Goal: Task Accomplishment & Management: Manage account settings

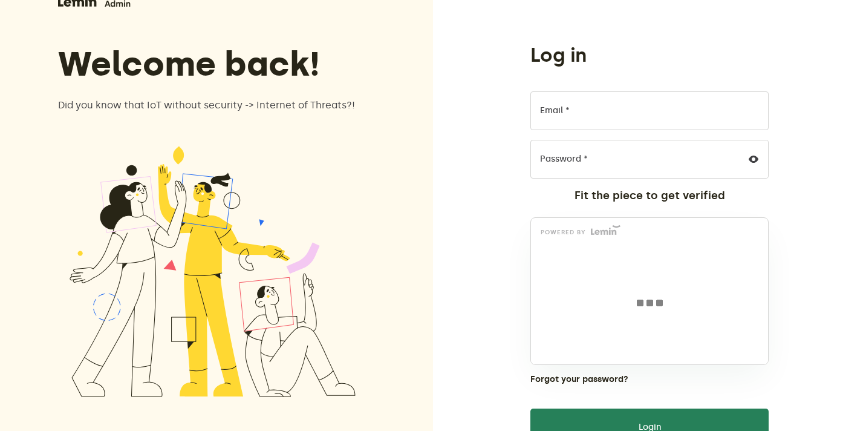
scroll to position [37, 0]
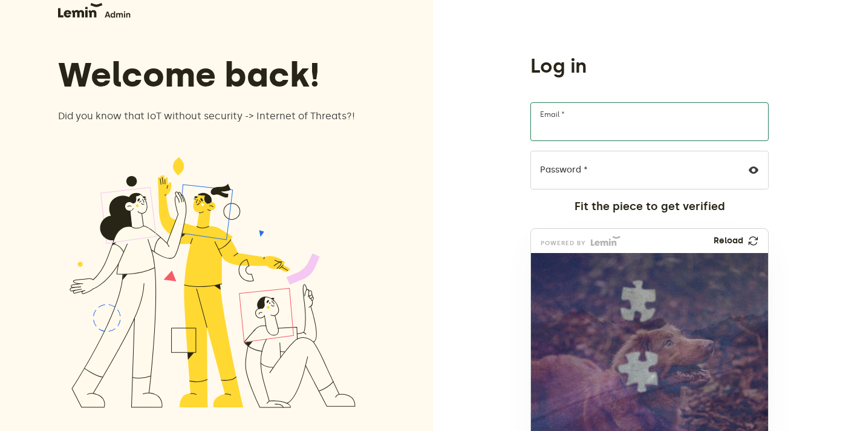
click at [633, 113] on input "Email *" at bounding box center [650, 121] width 238 height 39
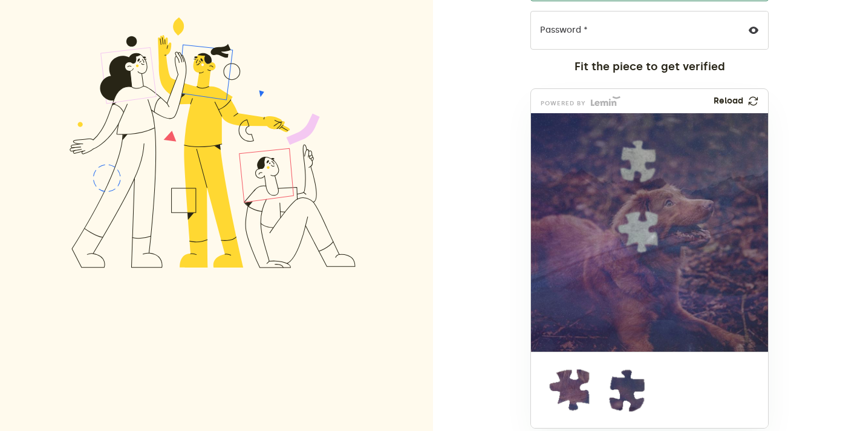
scroll to position [200, 0]
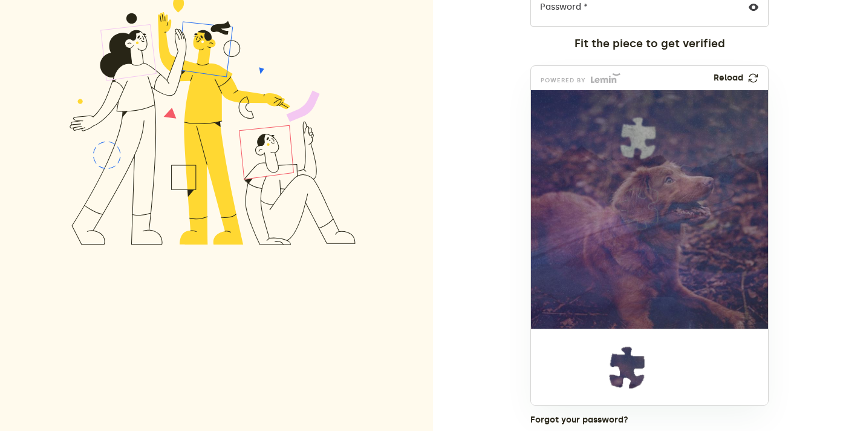
drag, startPoint x: 571, startPoint y: 371, endPoint x: 638, endPoint y: 215, distance: 169.9
click at [638, 215] on img at bounding box center [635, 290] width 548 height 238
drag, startPoint x: 623, startPoint y: 387, endPoint x: 634, endPoint y: 159, distance: 228.4
click at [634, 159] on img at bounding box center [558, 218] width 548 height 238
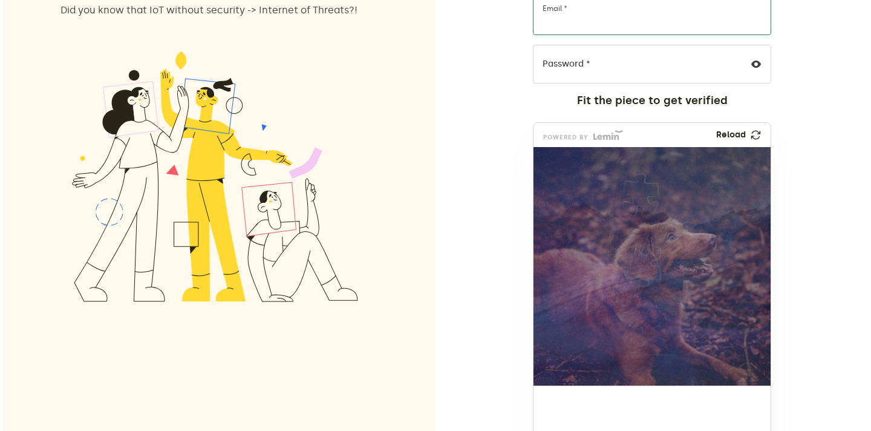
scroll to position [10, 0]
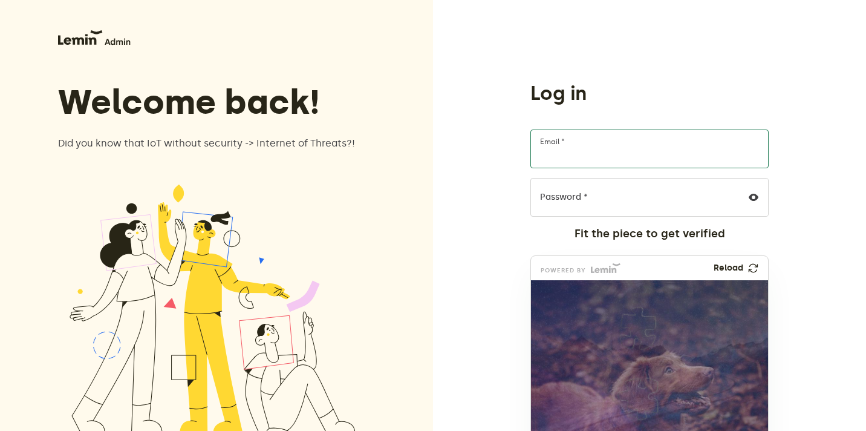
click at [564, 157] on input "Email *" at bounding box center [650, 148] width 238 height 39
type input "furkanyagbasan+admin@creainc.us"
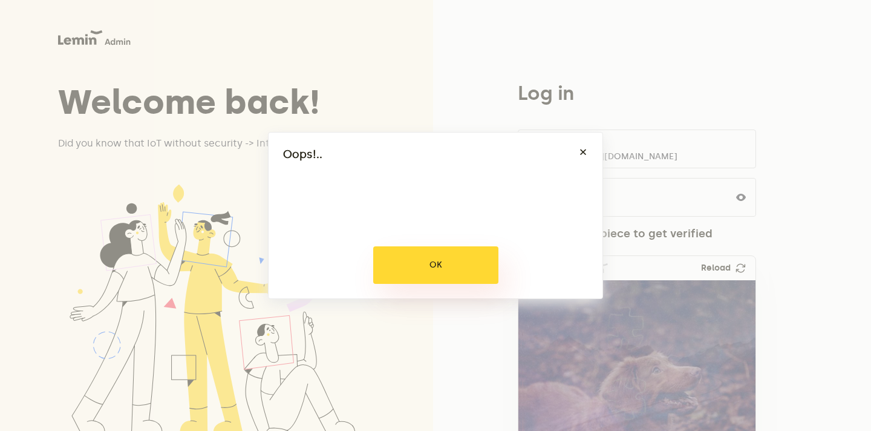
click at [427, 268] on button "OK" at bounding box center [435, 265] width 125 height 38
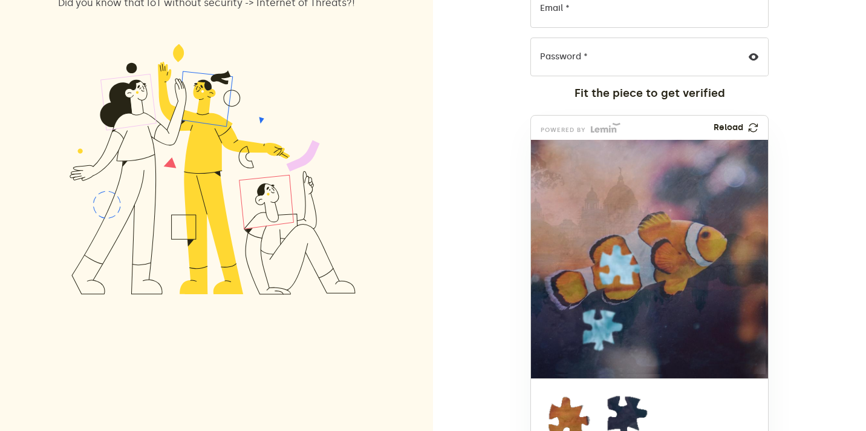
scroll to position [159, 0]
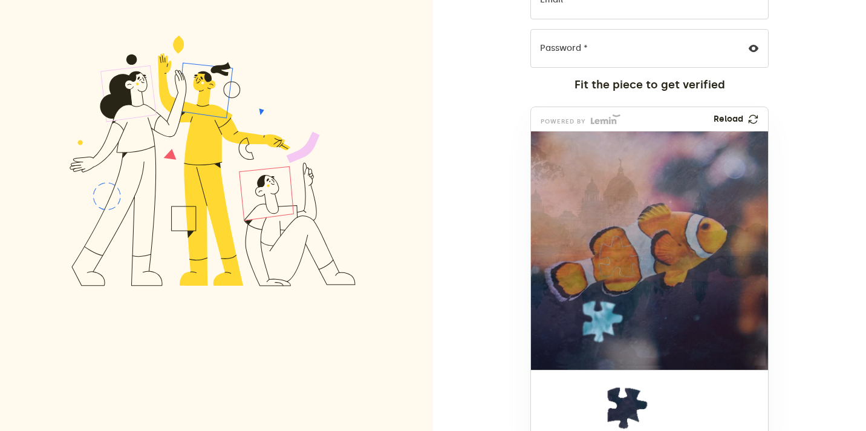
drag, startPoint x: 547, startPoint y: 407, endPoint x: 597, endPoint y: 253, distance: 161.1
click at [597, 253] on img at bounding box center [618, 337] width 548 height 238
drag, startPoint x: 612, startPoint y: 422, endPoint x: 586, endPoint y: 336, distance: 90.5
click at [586, 335] on img at bounding box center [522, 402] width 548 height 238
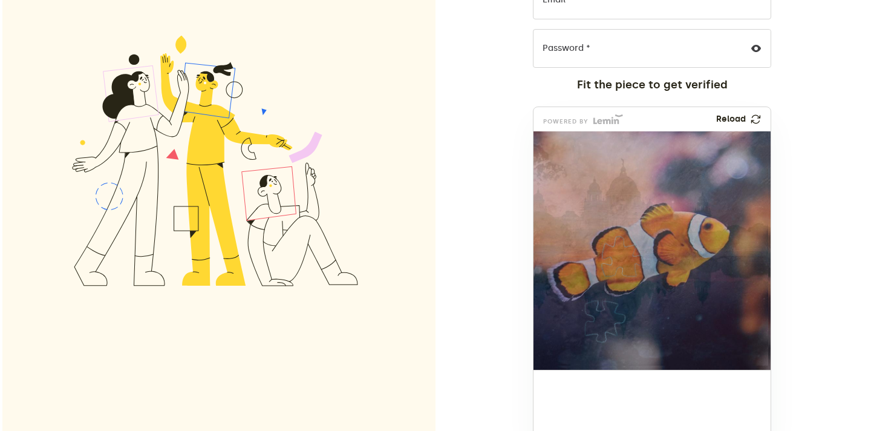
scroll to position [0, 0]
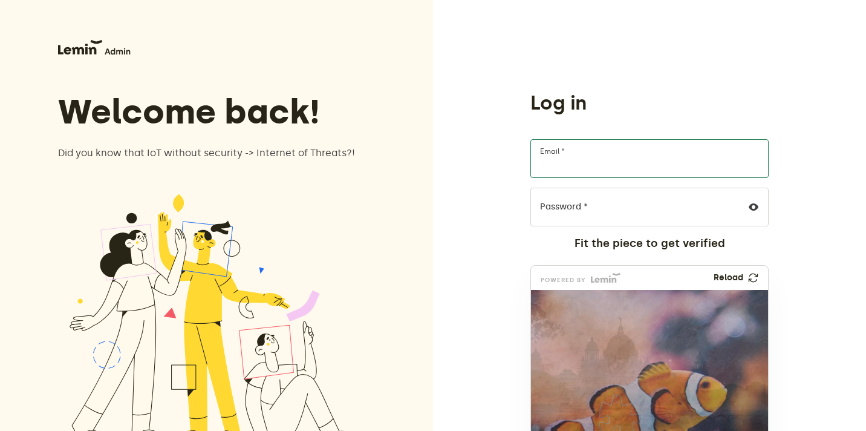
click at [560, 169] on input "Email *" at bounding box center [650, 158] width 238 height 39
type input "[EMAIL_ADDRESS][DOMAIN_NAME]"
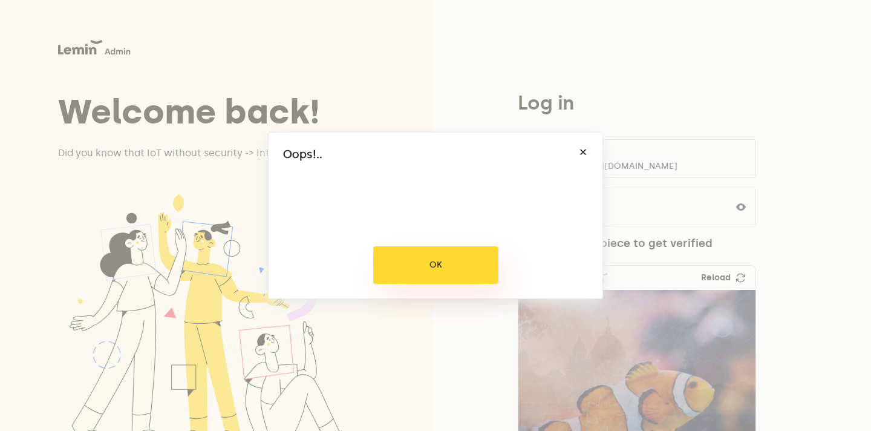
click at [422, 263] on button "OK" at bounding box center [435, 265] width 125 height 38
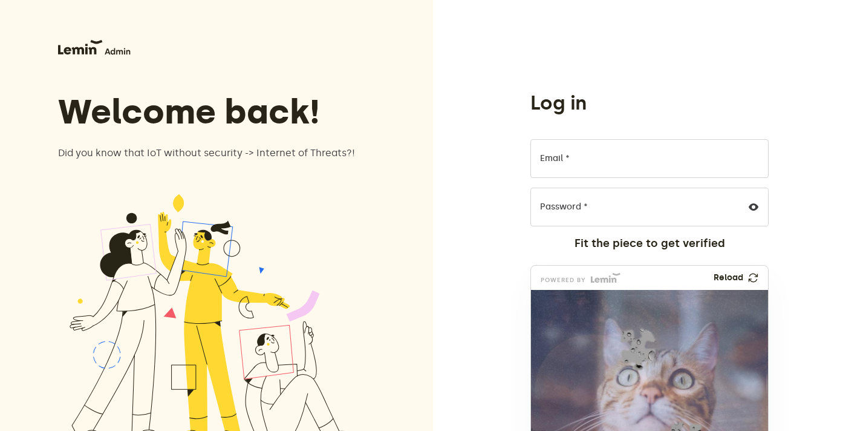
click at [463, 54] on div "Log in Email * Password * Fit the piece to get verified powered by Reload Forgo…" at bounding box center [649, 374] width 433 height 749
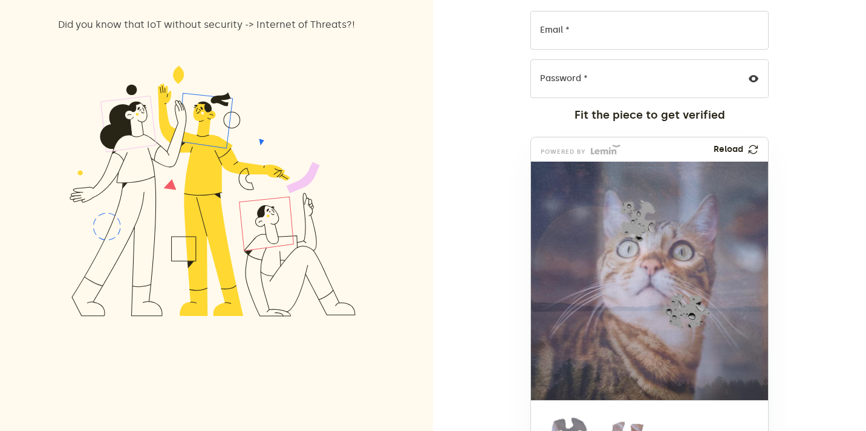
scroll to position [158, 0]
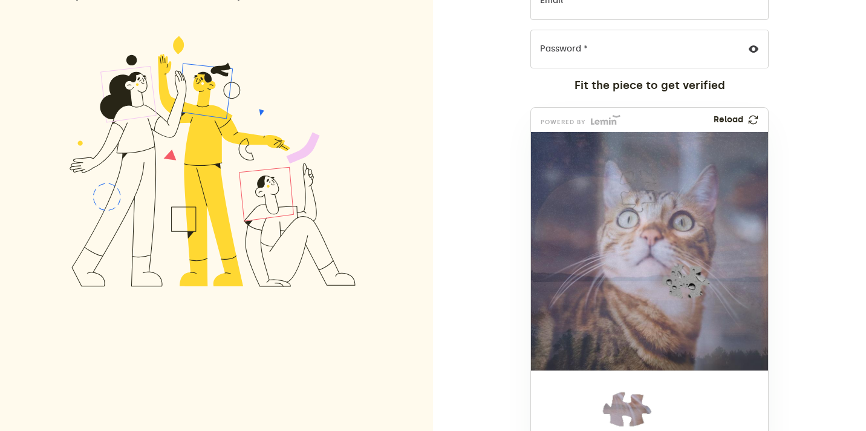
drag, startPoint x: 546, startPoint y: 412, endPoint x: 617, endPoint y: 197, distance: 226.7
click at [617, 197] on img at bounding box center [635, 271] width 548 height 238
drag, startPoint x: 621, startPoint y: 402, endPoint x: 679, endPoint y: 277, distance: 138.3
click at [679, 277] on img at bounding box center [606, 361] width 548 height 238
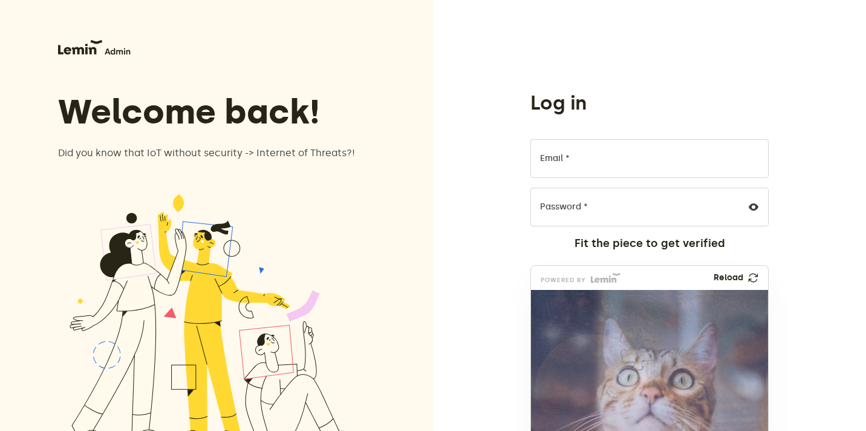
click at [553, 157] on label "Email *" at bounding box center [555, 159] width 30 height 10
click at [553, 157] on input "Email *" at bounding box center [650, 158] width 238 height 39
click at [570, 162] on input "Email *" at bounding box center [650, 158] width 238 height 39
type input "[EMAIL_ADDRESS][DOMAIN_NAME]"
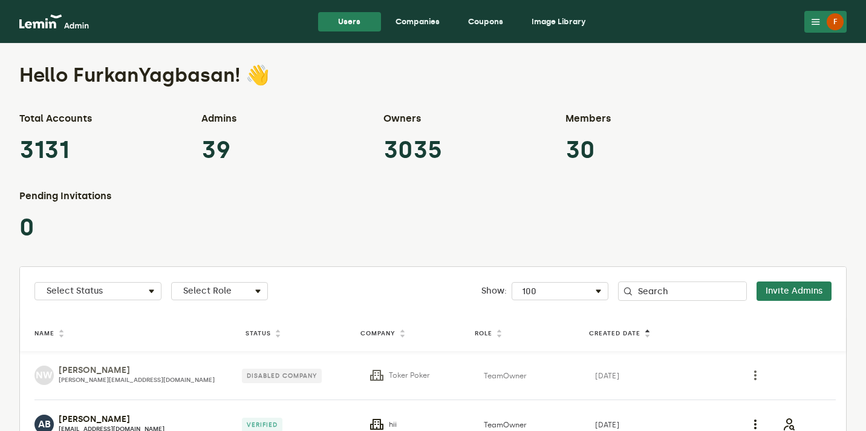
click at [414, 27] on link "Companies" at bounding box center [418, 21] width 64 height 19
click at [416, 18] on link "Companies" at bounding box center [418, 21] width 64 height 19
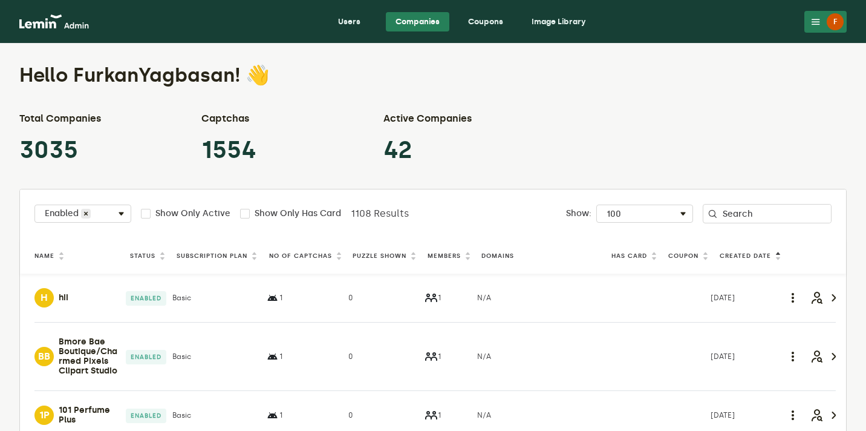
click at [371, 257] on label "Puzzle Shown" at bounding box center [380, 256] width 54 height 10
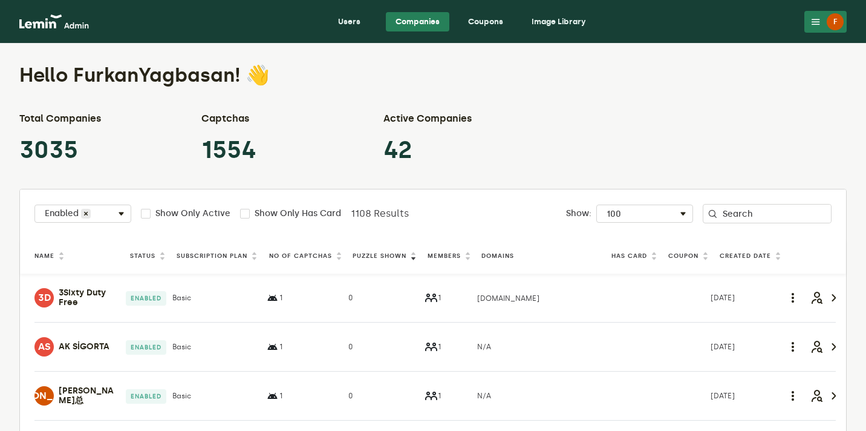
click at [371, 257] on label "Puzzle Shown" at bounding box center [380, 256] width 54 height 10
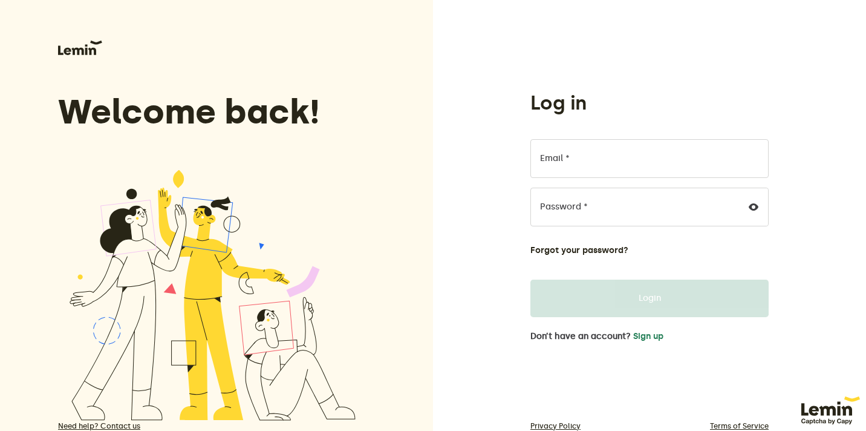
scroll to position [38, 0]
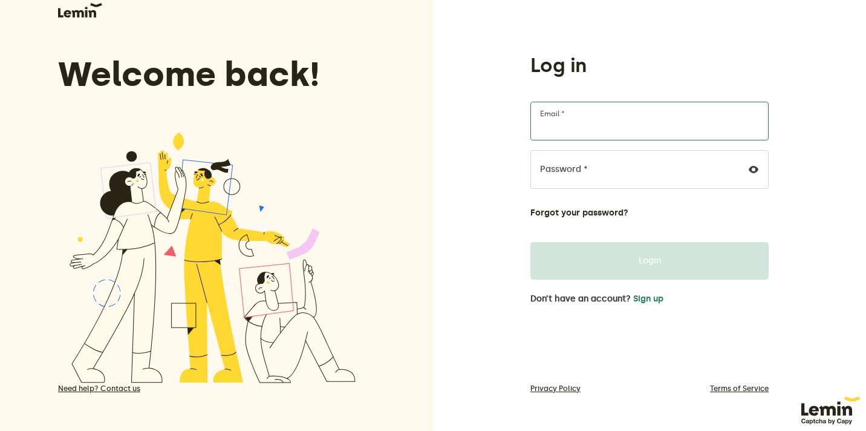
click at [604, 125] on input "Email *" at bounding box center [650, 121] width 238 height 39
click at [613, 129] on input "[EMAIL_ADDRESS][DOMAIN_NAME]" at bounding box center [650, 121] width 238 height 39
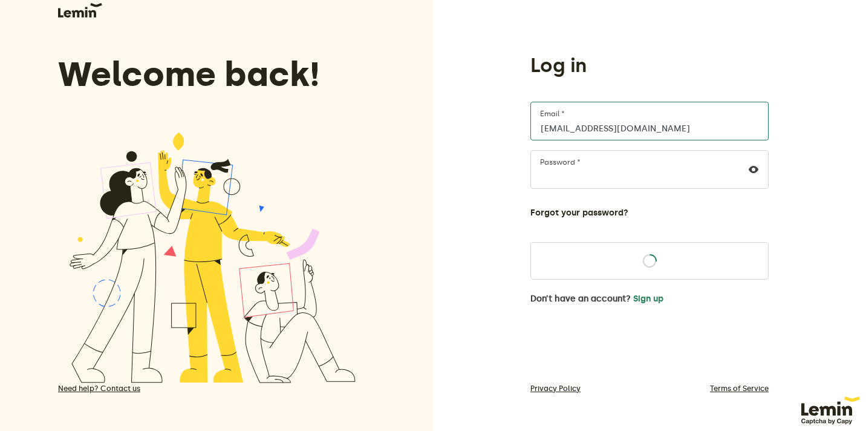
type input "furkanyagbasan@creainc.us"
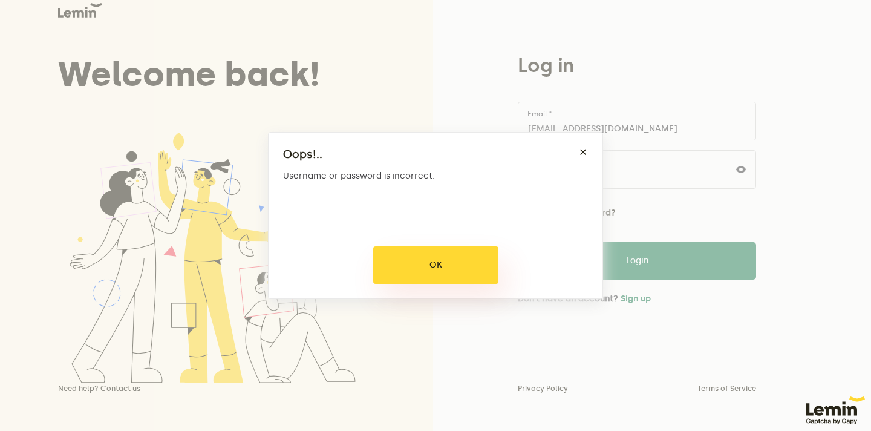
click at [420, 269] on button "OK" at bounding box center [435, 265] width 125 height 38
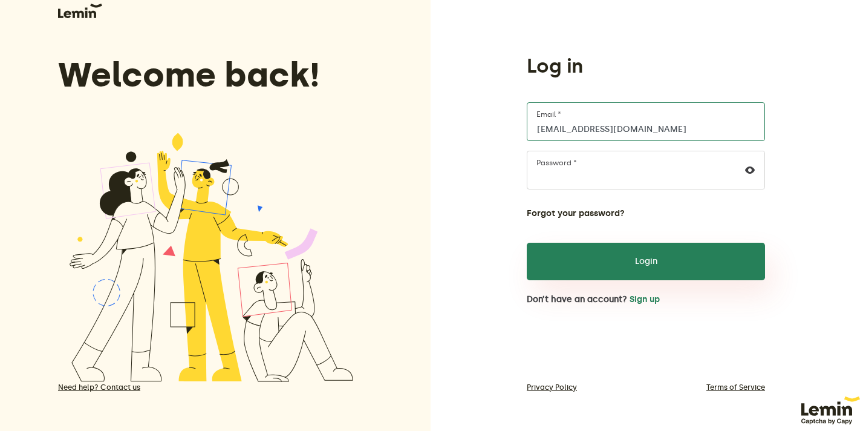
click at [596, 268] on button "Login" at bounding box center [646, 262] width 238 height 38
